Goal: Task Accomplishment & Management: Complete application form

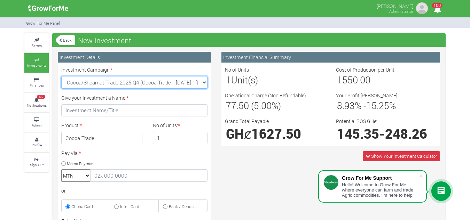
click at [207, 83] on select "Cocoa/Shearnut Trade 2025 Q4 (Cocoa Trade :: [DATE] - [DATE]) Maize Trade 2025 …" at bounding box center [134, 82] width 146 height 13
select select "42"
click at [61, 76] on select "Cocoa/Shearnut Trade 2025 Q4 (Cocoa Trade :: [DATE] - [DATE]) Maize Trade 2025 …" at bounding box center [134, 82] width 146 height 13
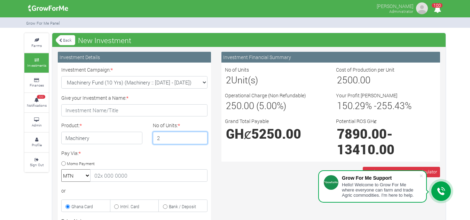
click at [200, 135] on input "2" at bounding box center [180, 138] width 55 height 13
click at [200, 135] on input "3" at bounding box center [180, 138] width 55 height 13
click at [200, 135] on input "4" at bounding box center [180, 138] width 55 height 13
click at [200, 135] on input "5" at bounding box center [180, 138] width 55 height 13
click at [200, 135] on input "6" at bounding box center [180, 138] width 55 height 13
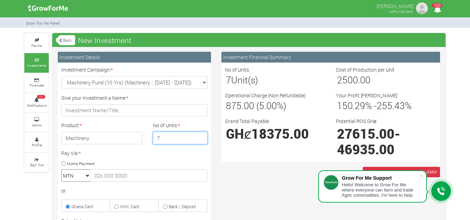
click at [200, 135] on input "7" at bounding box center [180, 138] width 55 height 13
click at [200, 135] on input "8" at bounding box center [180, 138] width 55 height 13
click at [200, 135] on input "9" at bounding box center [180, 138] width 55 height 13
click at [200, 135] on input "10" at bounding box center [180, 138] width 55 height 13
click at [200, 135] on input "11" at bounding box center [180, 138] width 55 height 13
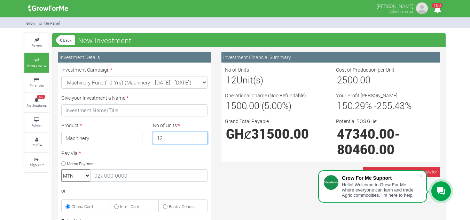
click at [200, 135] on input "12" at bounding box center [180, 138] width 55 height 13
click at [200, 135] on input "13" at bounding box center [180, 138] width 55 height 13
click at [200, 135] on input "14" at bounding box center [180, 138] width 55 height 13
click at [200, 135] on input "15" at bounding box center [180, 138] width 55 height 13
click at [200, 135] on input "16" at bounding box center [180, 138] width 55 height 13
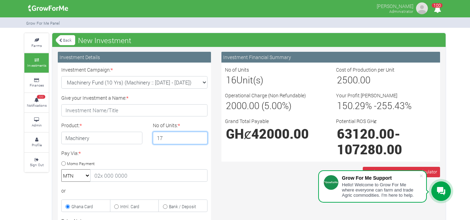
click at [200, 135] on input "17" at bounding box center [180, 138] width 55 height 13
click at [200, 135] on input "18" at bounding box center [180, 138] width 55 height 13
click at [200, 135] on input "19" at bounding box center [180, 138] width 55 height 13
click at [200, 135] on input "20" at bounding box center [180, 138] width 55 height 13
click at [200, 135] on input "21" at bounding box center [180, 138] width 55 height 13
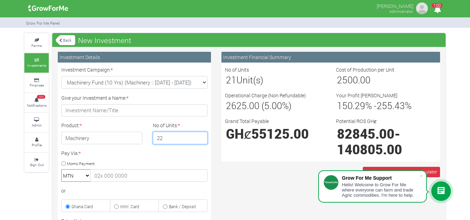
click at [200, 135] on input "22" at bounding box center [180, 138] width 55 height 13
click at [200, 135] on input "23" at bounding box center [180, 138] width 55 height 13
click at [200, 135] on input "24" at bounding box center [180, 138] width 55 height 13
click at [200, 135] on input "25" at bounding box center [180, 138] width 55 height 13
click at [200, 135] on input "26" at bounding box center [180, 138] width 55 height 13
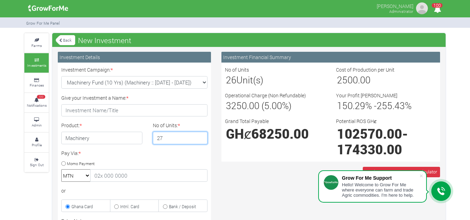
click at [200, 135] on input "27" at bounding box center [180, 138] width 55 height 13
click at [200, 135] on input "28" at bounding box center [180, 138] width 55 height 13
click at [200, 135] on input "29" at bounding box center [180, 138] width 55 height 13
click at [200, 135] on input "30" at bounding box center [180, 138] width 55 height 13
click at [200, 135] on input "31" at bounding box center [180, 138] width 55 height 13
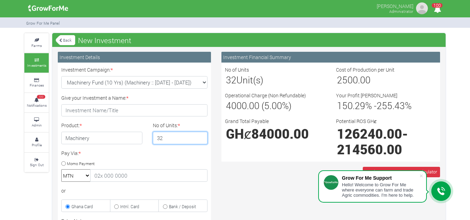
click at [200, 135] on input "32" at bounding box center [180, 138] width 55 height 13
click at [200, 135] on input "33" at bounding box center [180, 138] width 55 height 13
click at [200, 135] on input "34" at bounding box center [180, 138] width 55 height 13
click at [200, 135] on input "35" at bounding box center [180, 138] width 55 height 13
click at [200, 135] on input "36" at bounding box center [180, 138] width 55 height 13
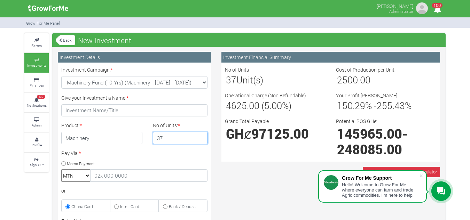
click at [200, 135] on input "37" at bounding box center [180, 138] width 55 height 13
click at [200, 135] on input "38" at bounding box center [180, 138] width 55 height 13
click at [200, 135] on input "39" at bounding box center [180, 138] width 55 height 13
click at [200, 135] on input "40" at bounding box center [180, 138] width 55 height 13
click at [200, 135] on input "41" at bounding box center [180, 138] width 55 height 13
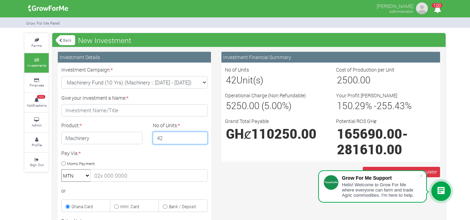
click at [200, 135] on input "42" at bounding box center [180, 138] width 55 height 13
click at [200, 135] on input "43" at bounding box center [180, 138] width 55 height 13
click at [200, 135] on input "44" at bounding box center [180, 138] width 55 height 13
click at [200, 135] on input "45" at bounding box center [180, 138] width 55 height 13
click at [200, 135] on input "46" at bounding box center [180, 138] width 55 height 13
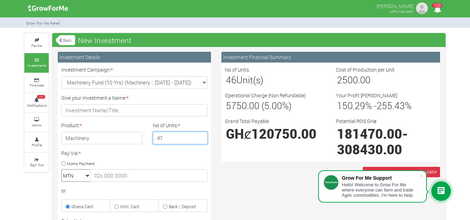
click at [200, 135] on input "47" at bounding box center [180, 138] width 55 height 13
click at [200, 135] on input "48" at bounding box center [180, 138] width 55 height 13
click at [200, 135] on input "49" at bounding box center [180, 138] width 55 height 13
click at [200, 135] on input "50" at bounding box center [180, 138] width 55 height 13
click at [200, 139] on input "49" at bounding box center [180, 138] width 55 height 13
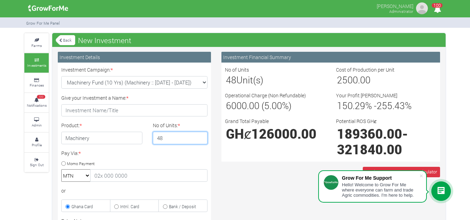
click at [200, 139] on input "48" at bounding box center [180, 138] width 55 height 13
click at [200, 139] on input "47" at bounding box center [180, 138] width 55 height 13
click at [201, 135] on input "48" at bounding box center [180, 138] width 55 height 13
click at [201, 141] on input "47" at bounding box center [180, 138] width 55 height 13
click at [282, 136] on span "123375.00" at bounding box center [283, 133] width 65 height 17
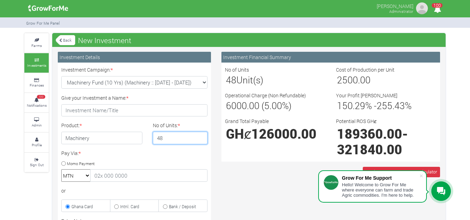
type input "48"
click at [201, 137] on input "48" at bounding box center [180, 138] width 55 height 13
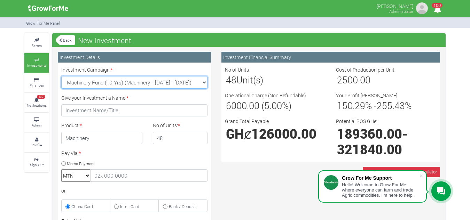
click at [205, 83] on select "Cocoa/Shearnut Trade 2025 Q4 (Cocoa Trade :: [DATE] - [DATE]) Maize Trade 2025 …" at bounding box center [134, 82] width 146 height 13
select select "44"
click at [61, 76] on select "Cocoa/Shearnut Trade 2025 Q4 (Cocoa Trade :: [DATE] - [DATE]) Maize Trade 2025 …" at bounding box center [134, 82] width 146 height 13
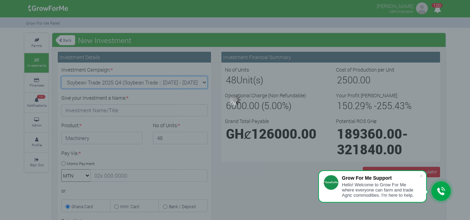
type input "1"
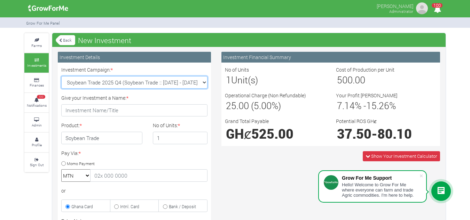
click at [205, 81] on select "Cocoa/Shearnut Trade 2025 Q4 (Cocoa Trade :: [DATE] - [DATE]) Maize Trade 2025 …" at bounding box center [134, 82] width 146 height 13
select select "47"
click at [61, 76] on select "Cocoa/Shearnut Trade 2025 Q4 (Cocoa Trade :: [DATE] - [DATE]) Maize Trade 2025 …" at bounding box center [134, 82] width 146 height 13
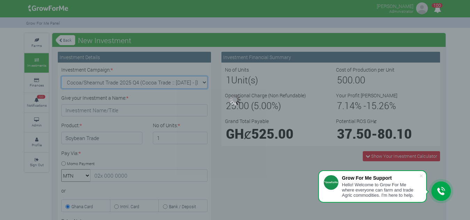
type input "1"
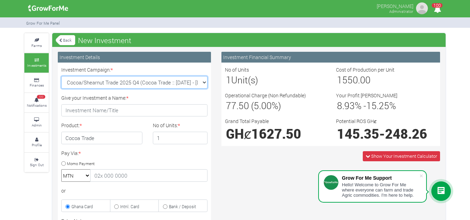
click at [204, 82] on select "Cocoa/Shearnut Trade 2025 Q4 (Cocoa Trade :: [DATE] - [DATE]) Maize Trade 2025 …" at bounding box center [134, 82] width 146 height 13
select select "43"
click at [61, 76] on select "Cocoa/Shearnut Trade 2025 Q4 (Cocoa Trade :: [DATE] - [DATE]) Maize Trade 2025 …" at bounding box center [134, 82] width 146 height 13
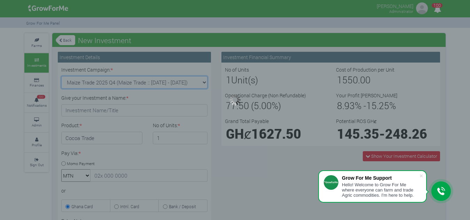
type input "1"
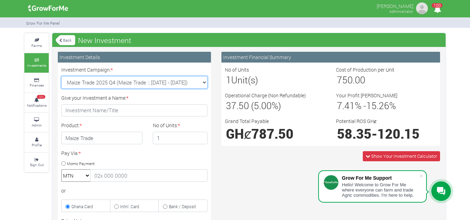
click at [202, 81] on select "Cocoa/Shearnut Trade 2025 Q4 (Cocoa Trade :: [DATE] - [DATE]) Maize Trade 2025 …" at bounding box center [134, 82] width 146 height 13
select select "45"
click at [61, 76] on select "Cocoa/Shearnut Trade 2025 Q4 (Cocoa Trade :: [DATE] - [DATE]) Maize Trade 2025 …" at bounding box center [134, 82] width 146 height 13
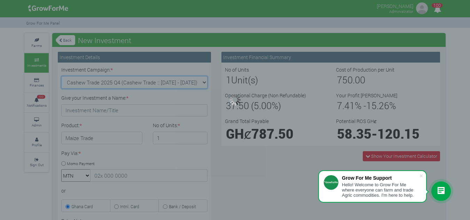
type input "1"
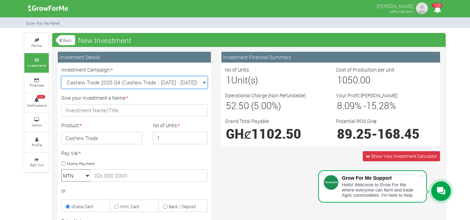
click at [203, 85] on select "Cocoa/Shearnut Trade 2025 Q4 (Cocoa Trade :: [DATE] - [DATE]) Maize Trade 2025 …" at bounding box center [134, 82] width 146 height 13
select select "46"
click at [61, 76] on select "Cocoa/Shearnut Trade 2025 Q4 (Cocoa Trade :: [DATE] - [DATE]) Maize Trade 2025 …" at bounding box center [134, 82] width 146 height 13
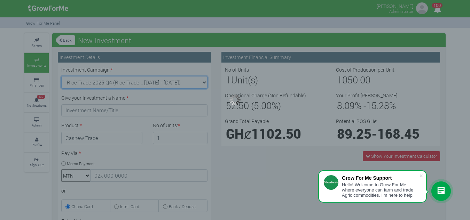
type input "1"
